Goal: Task Accomplishment & Management: Use online tool/utility

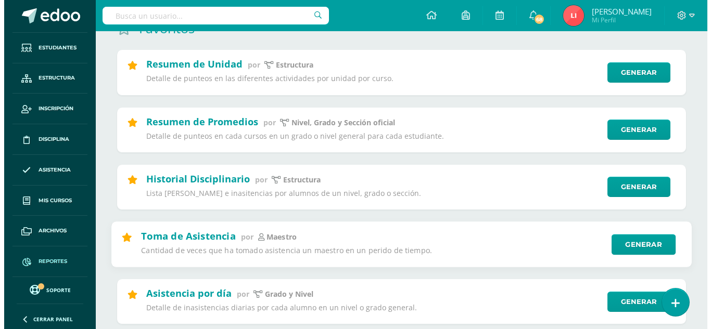
scroll to position [104, 0]
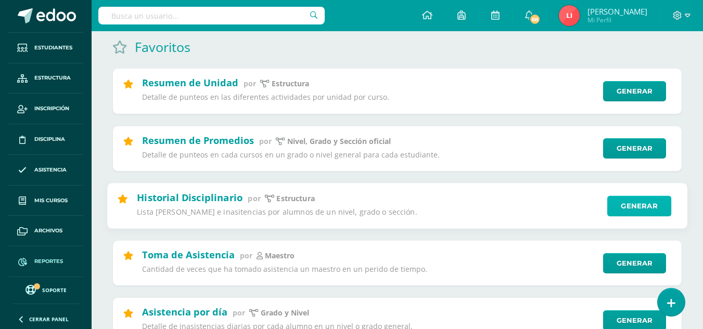
click at [646, 203] on link "Generar" at bounding box center [639, 206] width 64 height 21
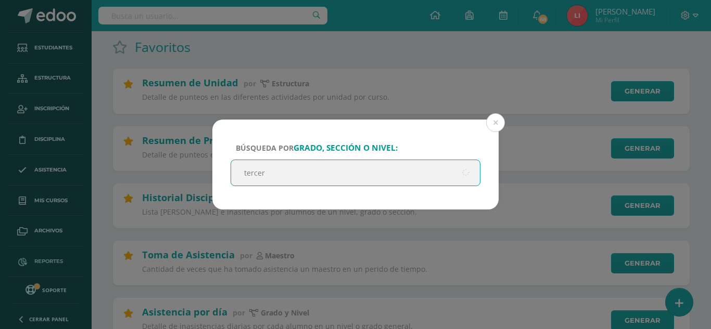
type input "tercero"
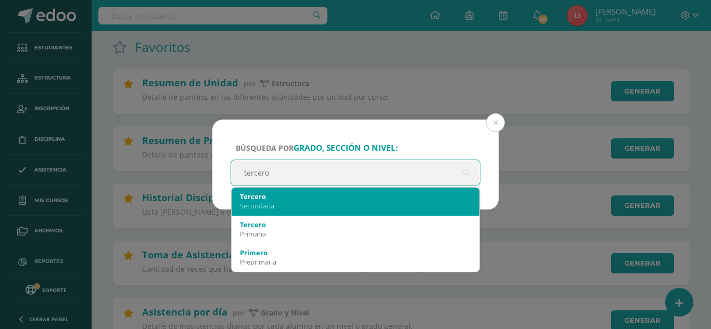
scroll to position [52, 0]
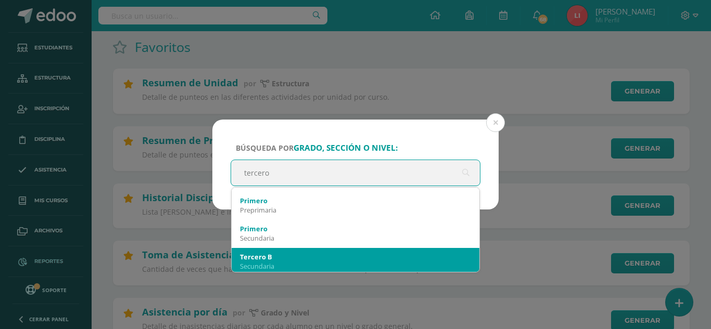
click at [248, 263] on div "Secundaria" at bounding box center [355, 266] width 231 height 9
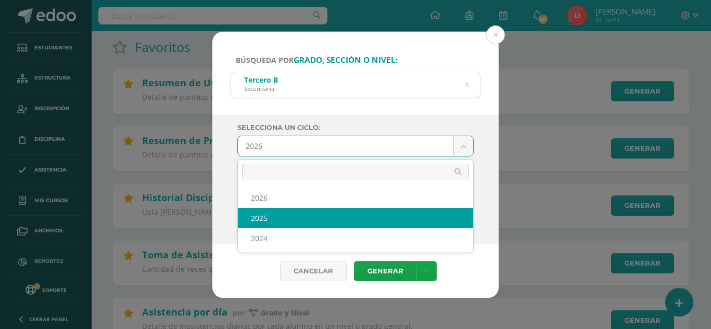
select select "2"
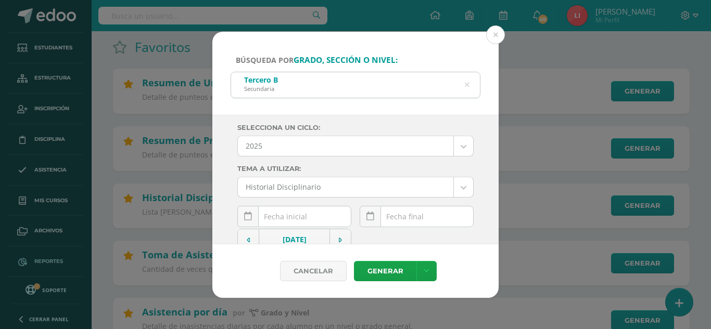
click at [286, 218] on input "text" at bounding box center [294, 217] width 113 height 20
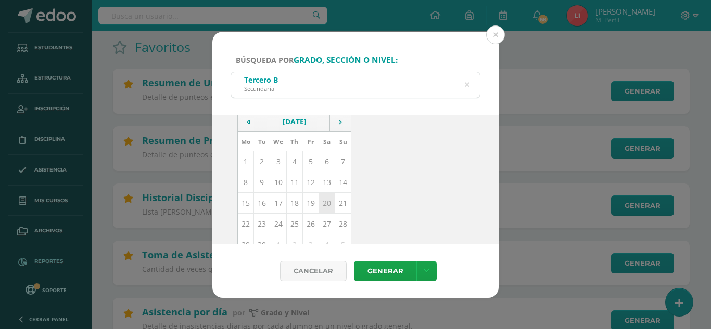
scroll to position [99, 0]
click at [250, 141] on icon at bounding box center [248, 140] width 3 height 7
click at [263, 194] on td "19" at bounding box center [262, 190] width 16 height 21
type input "2025-08-19"
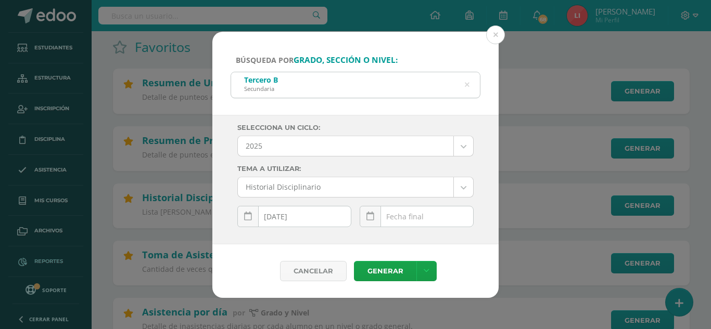
scroll to position [0, 0]
click at [434, 213] on input "text" at bounding box center [416, 217] width 113 height 20
click at [373, 215] on icon at bounding box center [370, 216] width 8 height 9
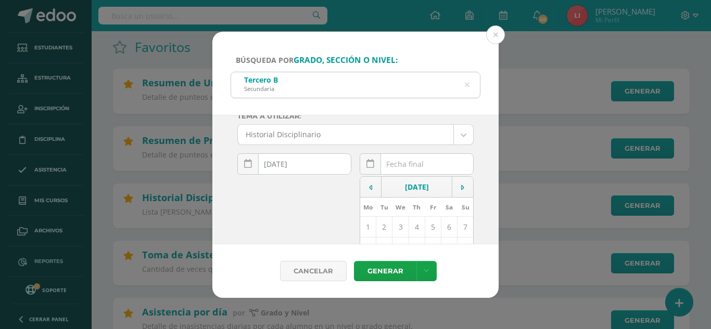
scroll to position [104, 0]
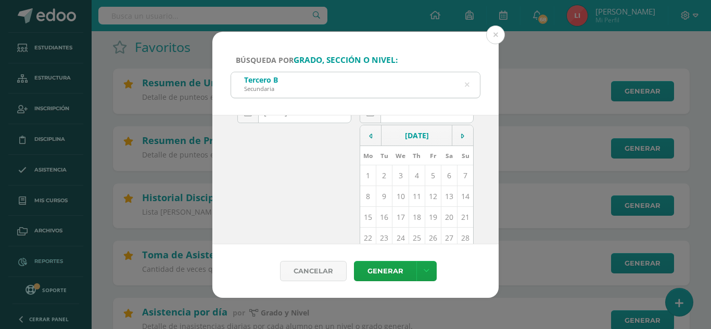
click at [392, 195] on td "10" at bounding box center [400, 196] width 16 height 21
type input "[DATE]"
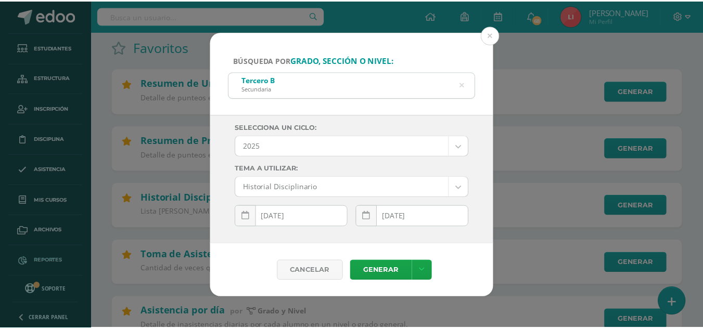
scroll to position [0, 0]
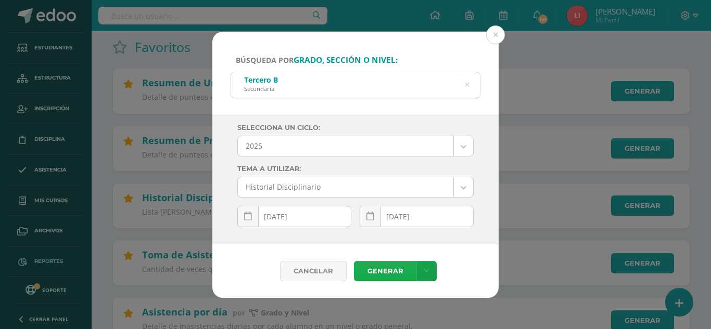
click at [373, 273] on link "Generar" at bounding box center [385, 271] width 62 height 20
click at [494, 34] on button at bounding box center [495, 34] width 19 height 19
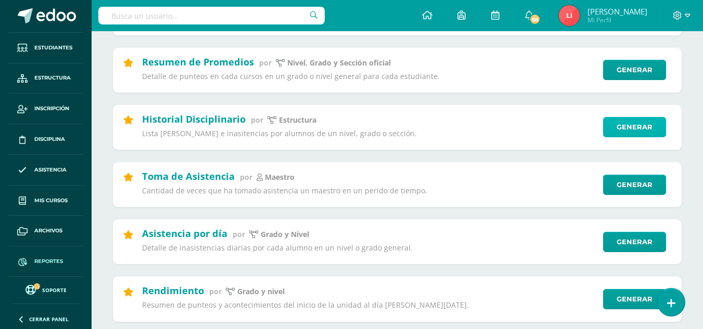
scroll to position [208, 0]
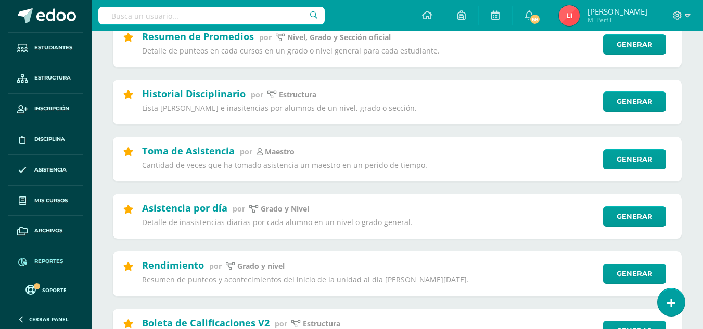
click at [52, 261] on span "Reportes" at bounding box center [48, 262] width 29 height 8
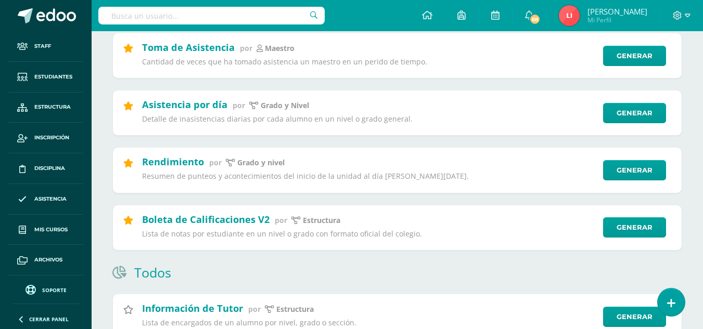
scroll to position [364, 0]
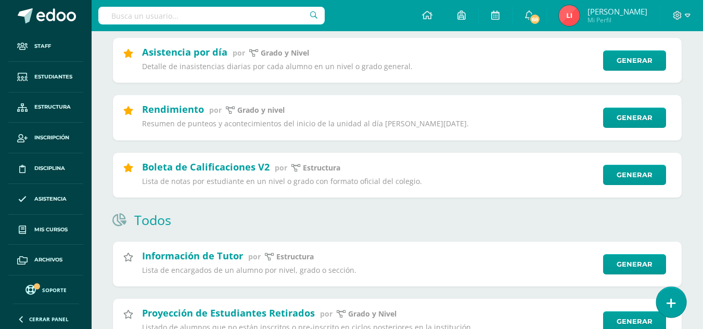
click at [673, 305] on icon at bounding box center [671, 304] width 9 height 12
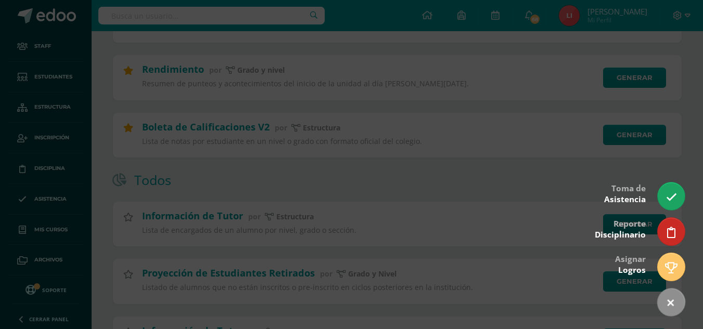
scroll to position [416, 0]
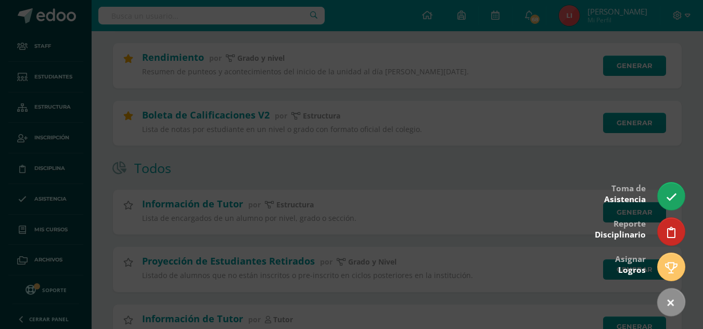
click at [42, 40] on div at bounding box center [351, 164] width 703 height 329
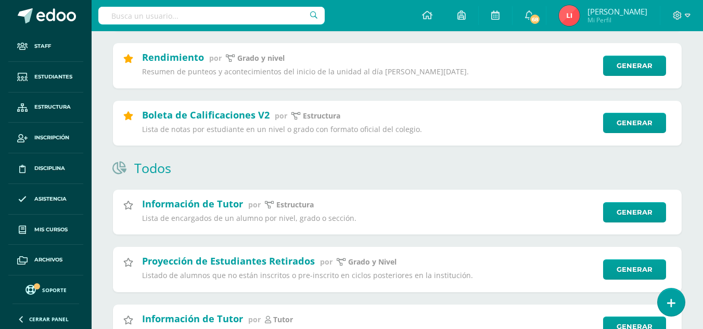
scroll to position [104, 0]
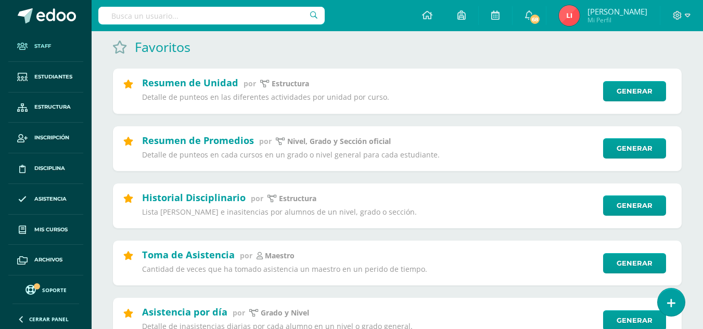
click at [35, 50] on span "Staff" at bounding box center [42, 46] width 17 height 8
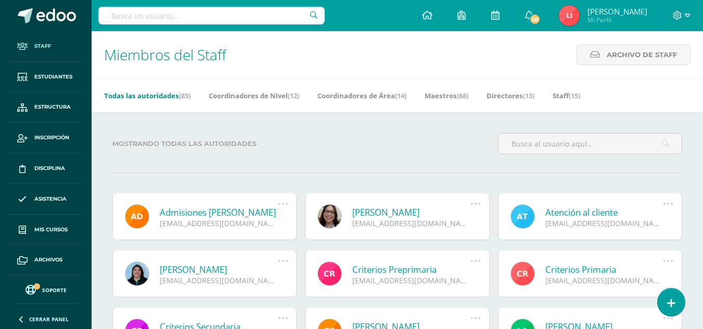
click at [161, 14] on input "text" at bounding box center [211, 16] width 226 height 18
type input "roge"
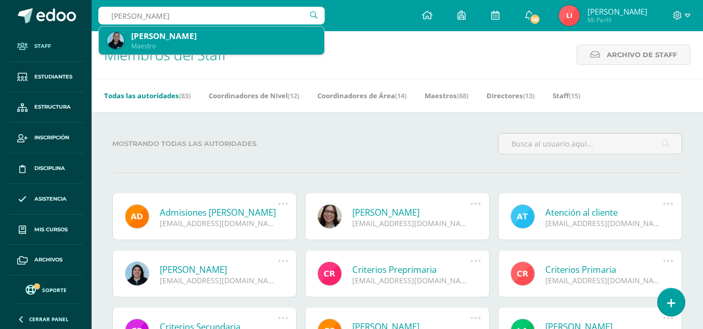
click at [160, 43] on div "Maestro" at bounding box center [223, 46] width 185 height 9
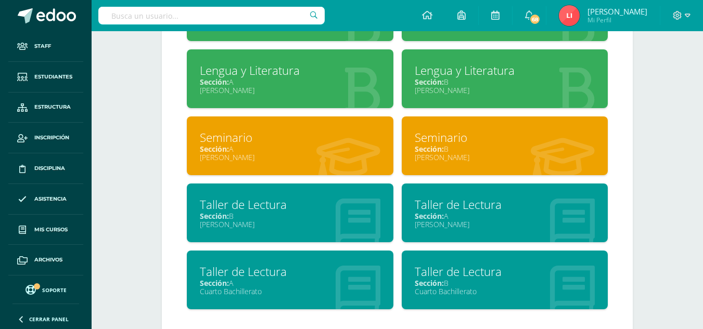
scroll to position [572, 0]
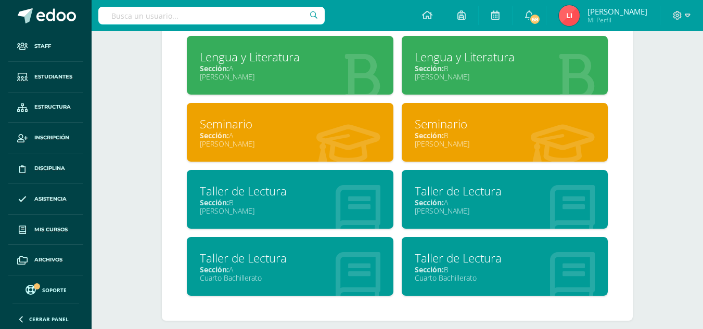
click at [264, 272] on div "Sección: A" at bounding box center [290, 270] width 181 height 10
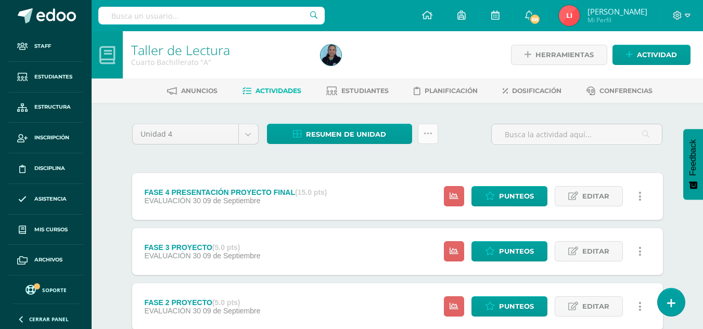
click at [425, 134] on icon at bounding box center [428, 134] width 9 height 9
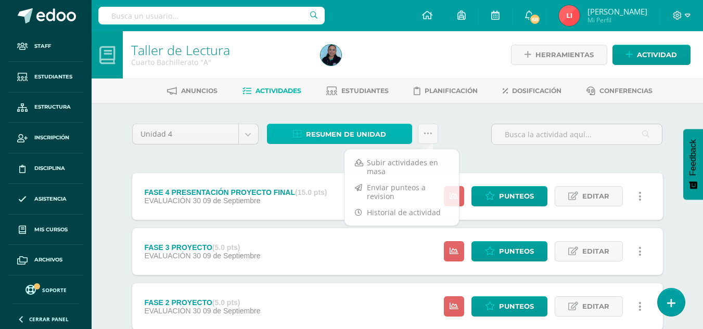
click at [364, 129] on span "Resumen de unidad" at bounding box center [346, 134] width 80 height 19
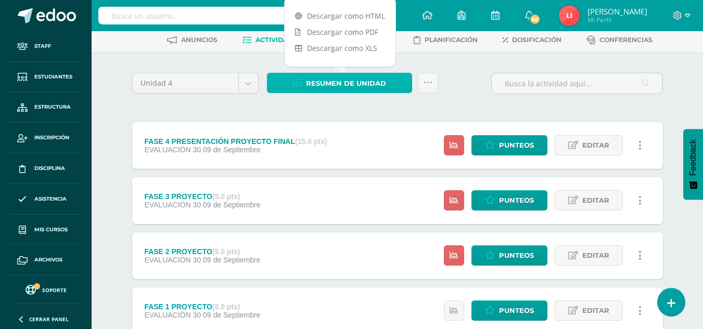
scroll to position [156, 0]
